Goal: Information Seeking & Learning: Learn about a topic

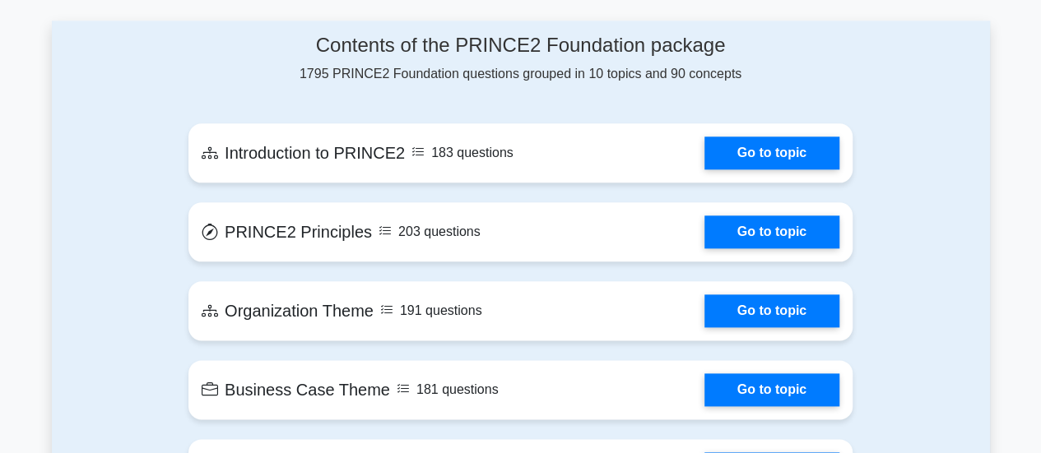
scroll to position [839, 0]
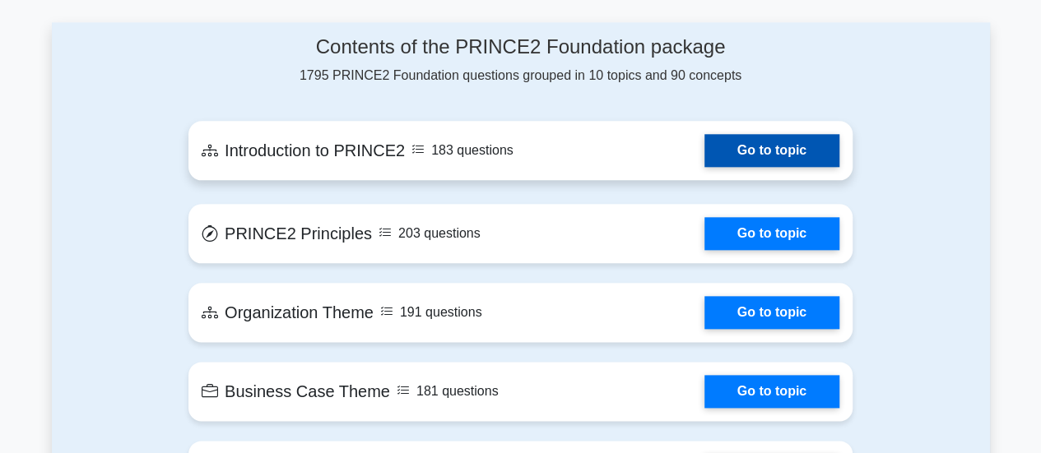
click at [750, 156] on link "Go to topic" at bounding box center [771, 150] width 135 height 33
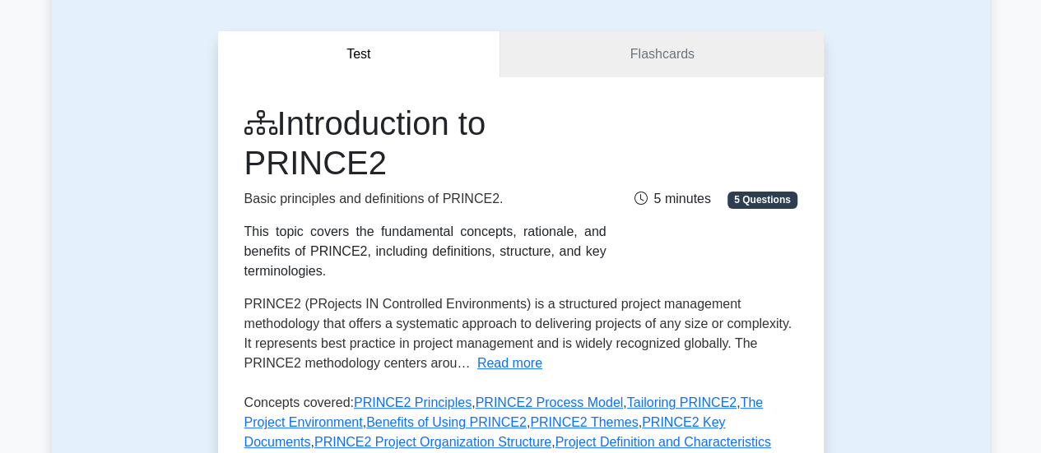
scroll to position [329, 0]
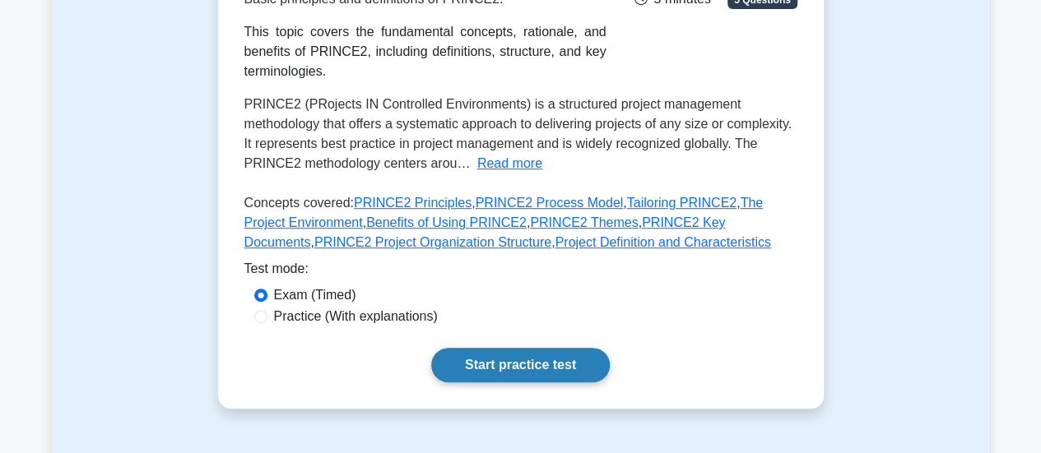
click at [513, 360] on link "Start practice test" at bounding box center [520, 365] width 179 height 35
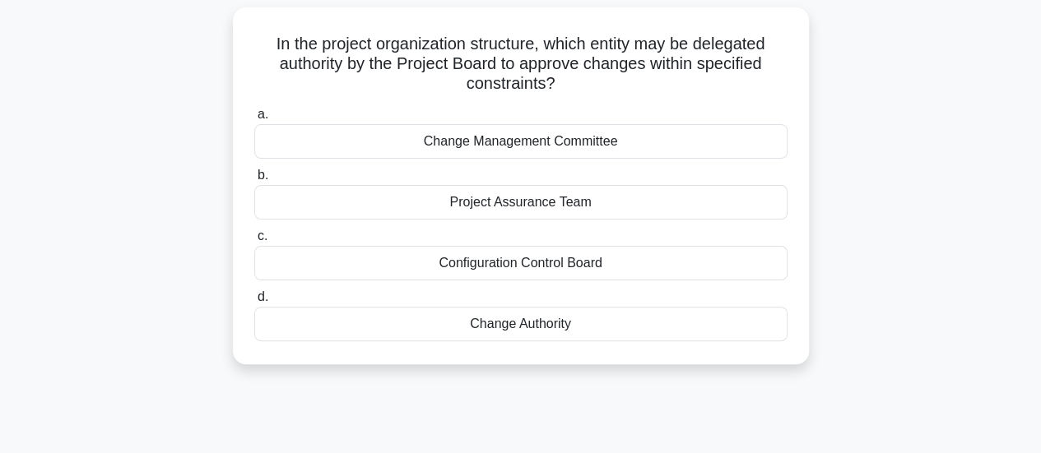
scroll to position [82, 0]
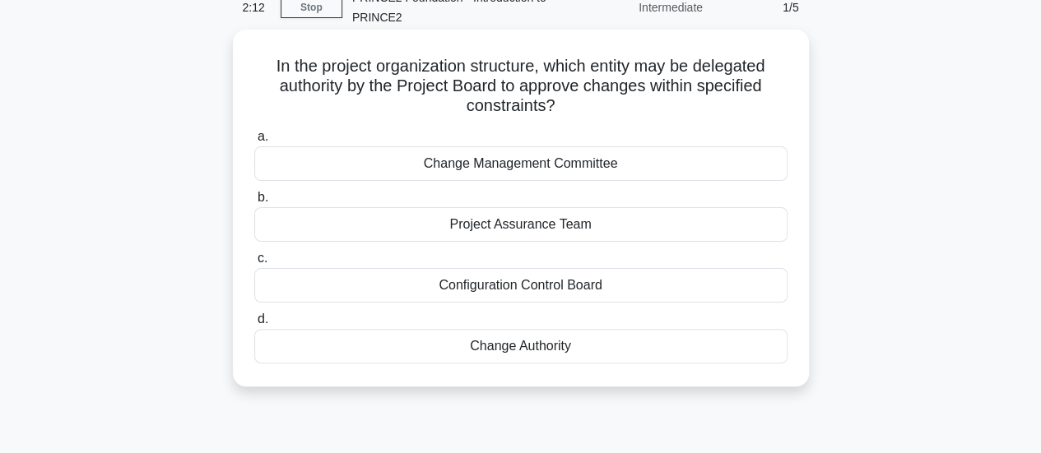
click at [522, 280] on div "Configuration Control Board" at bounding box center [520, 285] width 533 height 35
click at [254, 264] on input "c. Configuration Control Board" at bounding box center [254, 258] width 0 height 11
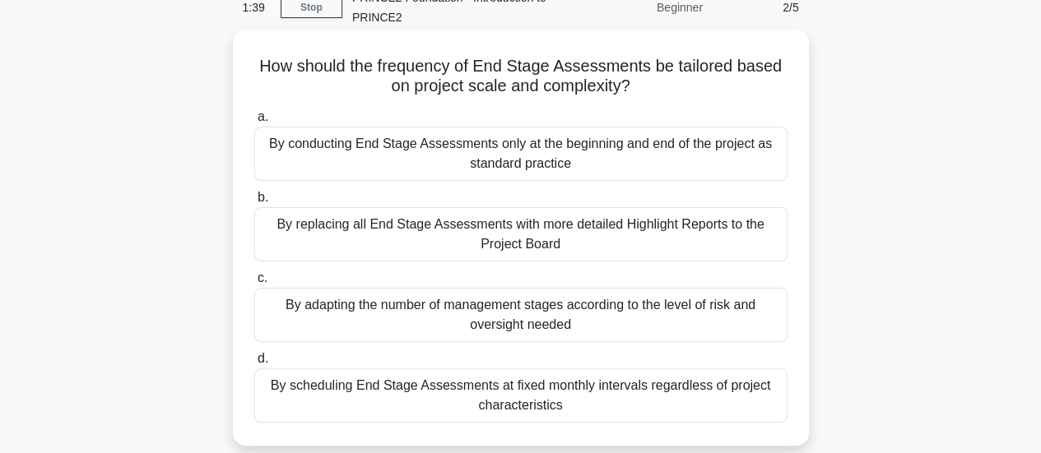
click at [527, 318] on div "By adapting the number of management stages according to the level of risk and …" at bounding box center [520, 315] width 533 height 54
click at [254, 284] on input "c. By adapting the number of management stages according to the level of risk a…" at bounding box center [254, 278] width 0 height 11
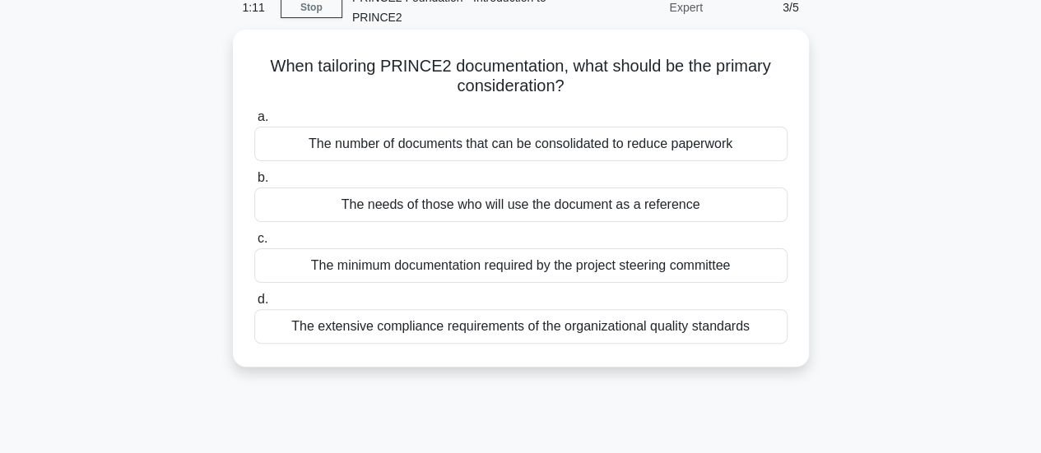
click at [427, 262] on div "The minimum documentation required by the project steering committee" at bounding box center [520, 266] width 533 height 35
click at [254, 244] on input "c. The minimum documentation required by the project steering committee" at bounding box center [254, 239] width 0 height 11
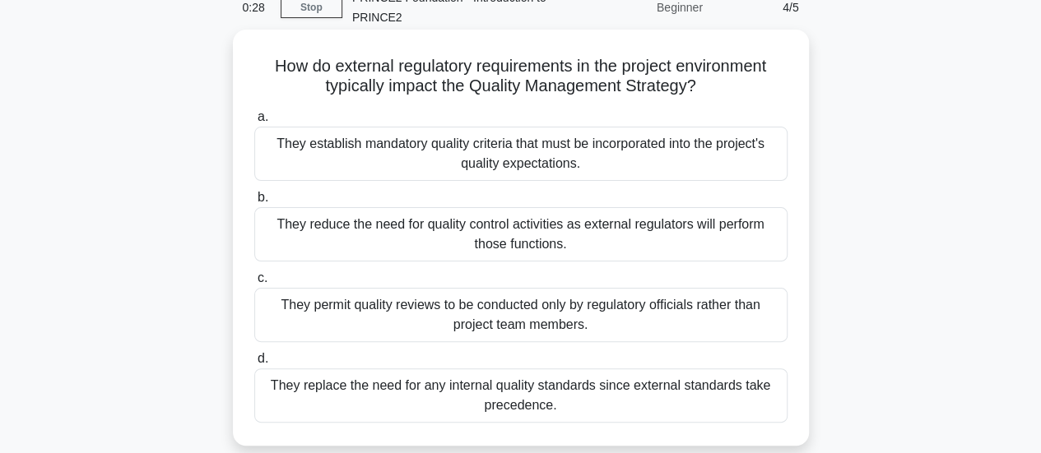
click at [464, 152] on div "They establish mandatory quality criteria that must be incorporated into the pr…" at bounding box center [520, 154] width 533 height 54
click at [254, 123] on input "a. They establish mandatory quality criteria that must be incorporated into the…" at bounding box center [254, 117] width 0 height 11
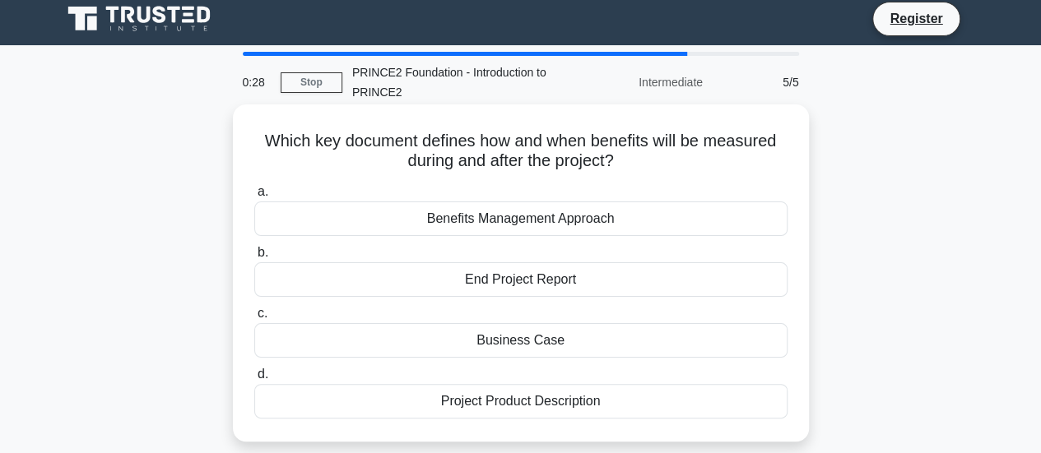
scroll to position [0, 0]
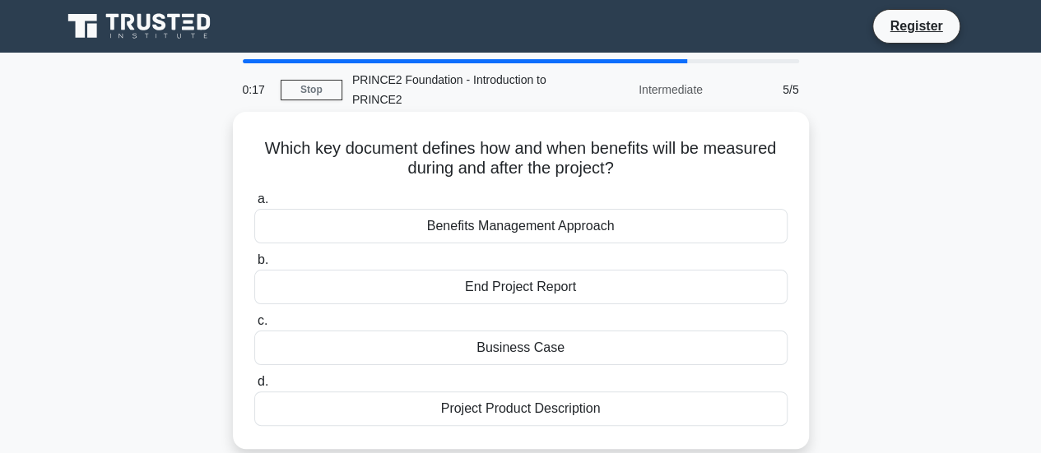
click at [526, 231] on div "Benefits Management Approach" at bounding box center [520, 226] width 533 height 35
click at [254, 205] on input "a. Benefits Management Approach" at bounding box center [254, 199] width 0 height 11
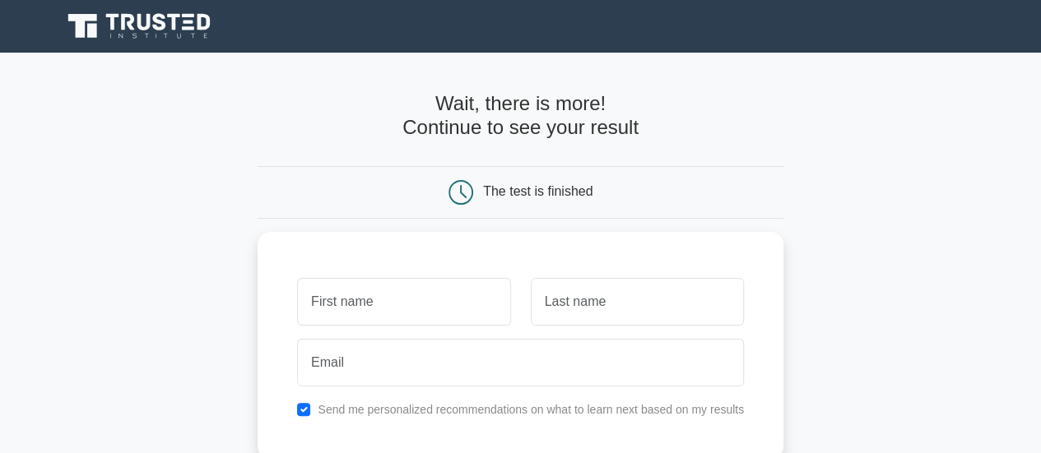
scroll to position [165, 0]
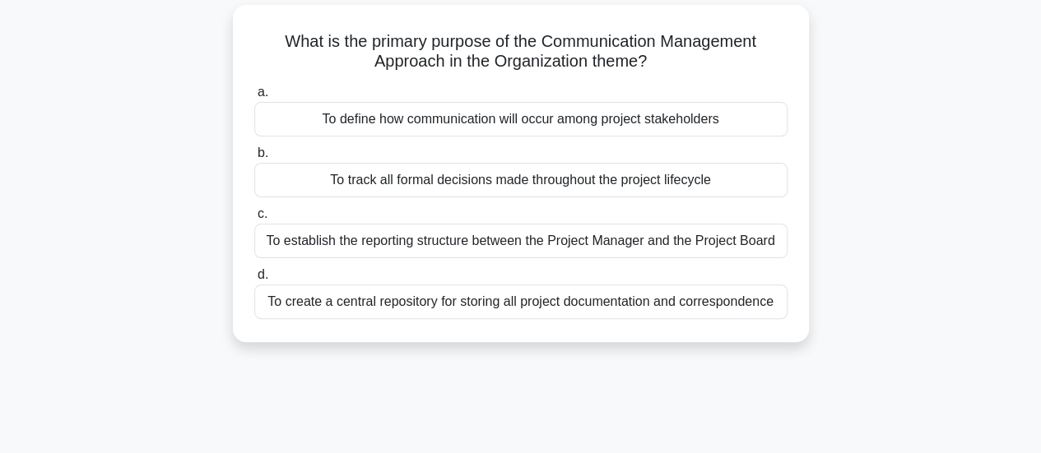
scroll to position [165, 0]
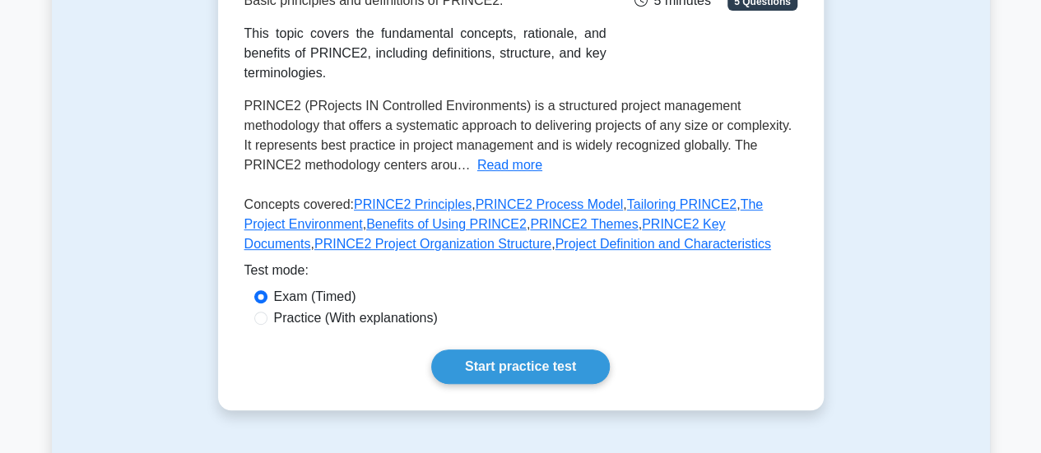
scroll to position [85, 0]
